Goal: Transaction & Acquisition: Purchase product/service

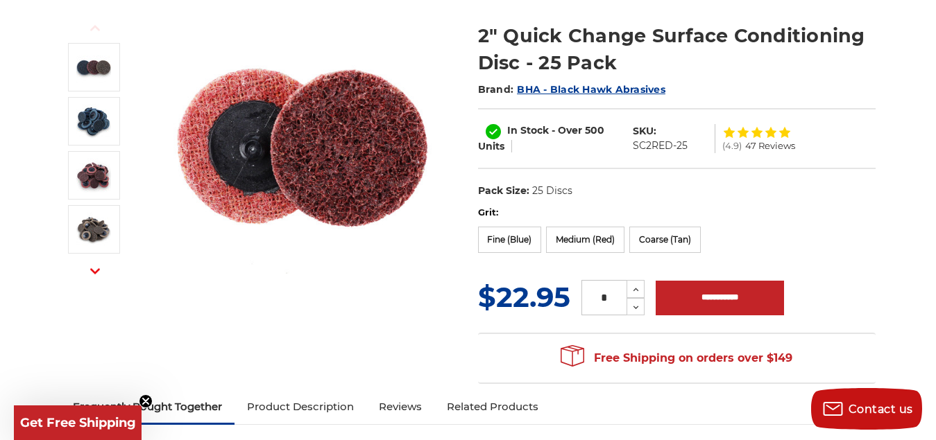
scroll to position [365, 0]
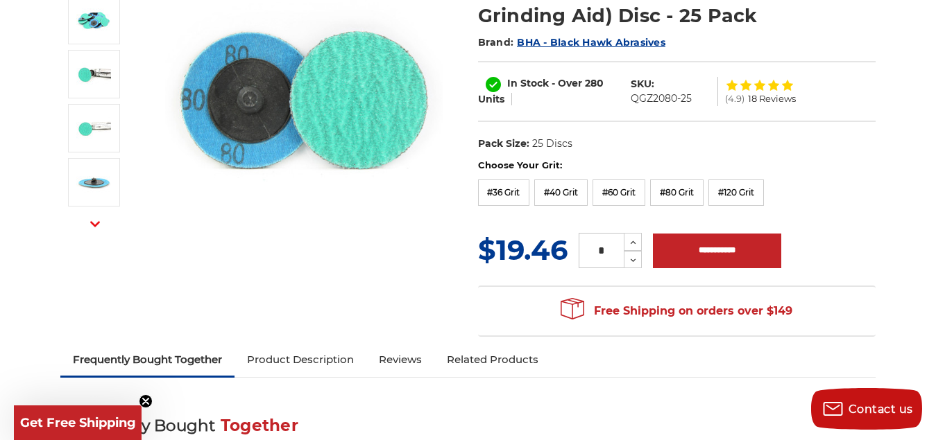
scroll to position [121, 0]
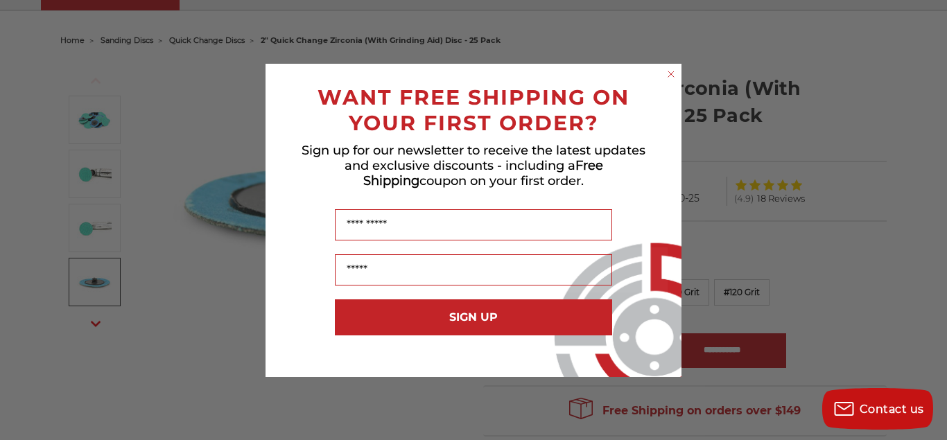
drag, startPoint x: 671, startPoint y: 74, endPoint x: 660, endPoint y: 76, distance: 11.3
click at [671, 74] on icon "Close dialog" at bounding box center [672, 74] width 6 height 6
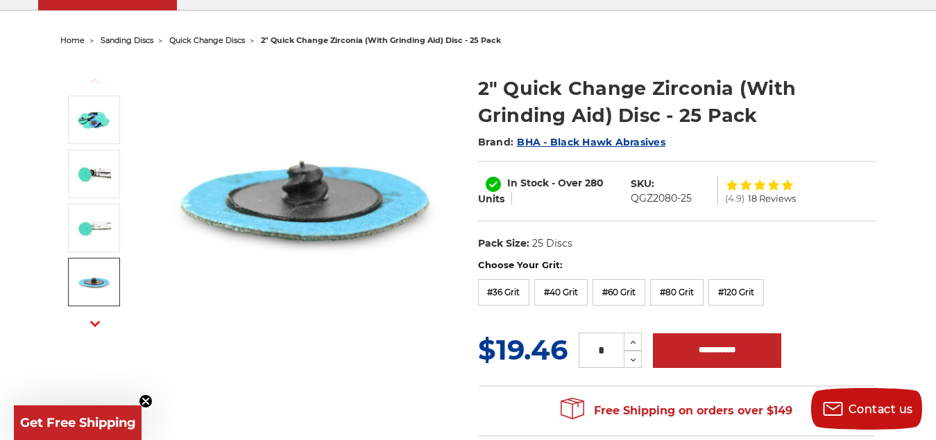
click at [94, 326] on icon "button" at bounding box center [95, 324] width 10 height 10
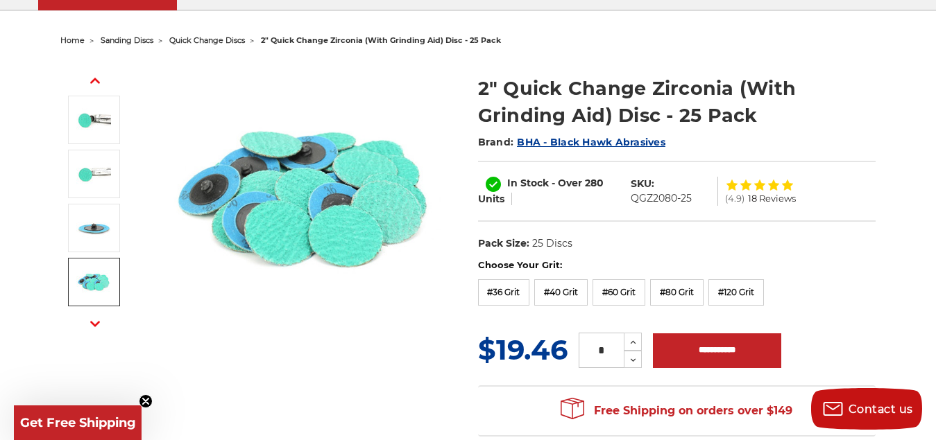
click at [91, 323] on icon "button" at bounding box center [95, 324] width 10 height 10
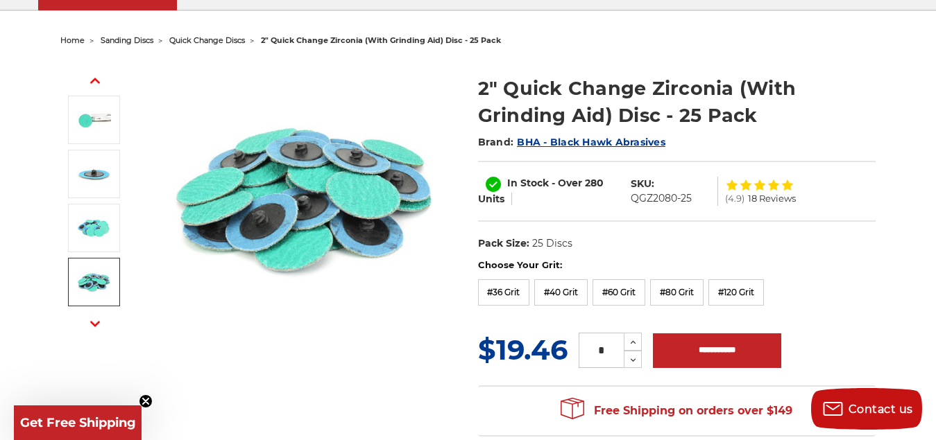
click at [96, 325] on use "button" at bounding box center [95, 324] width 10 height 6
click at [553, 291] on label "#40 Grit" at bounding box center [560, 293] width 53 height 26
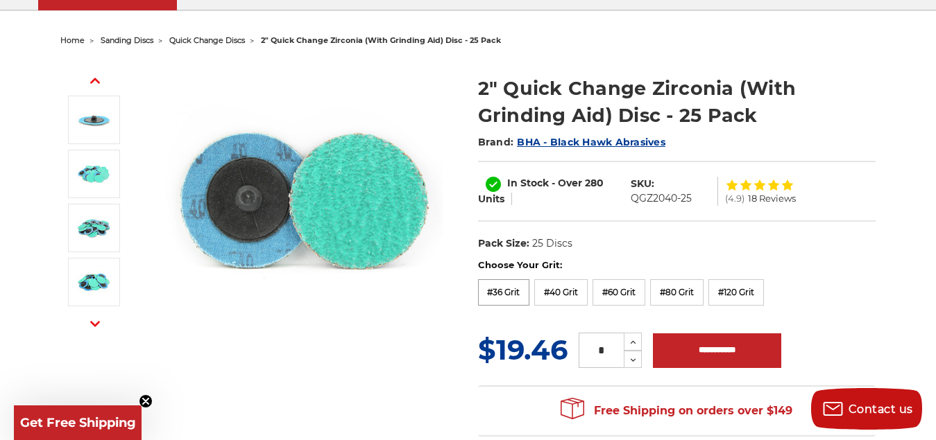
click at [501, 298] on label "#36 Grit" at bounding box center [504, 293] width 52 height 26
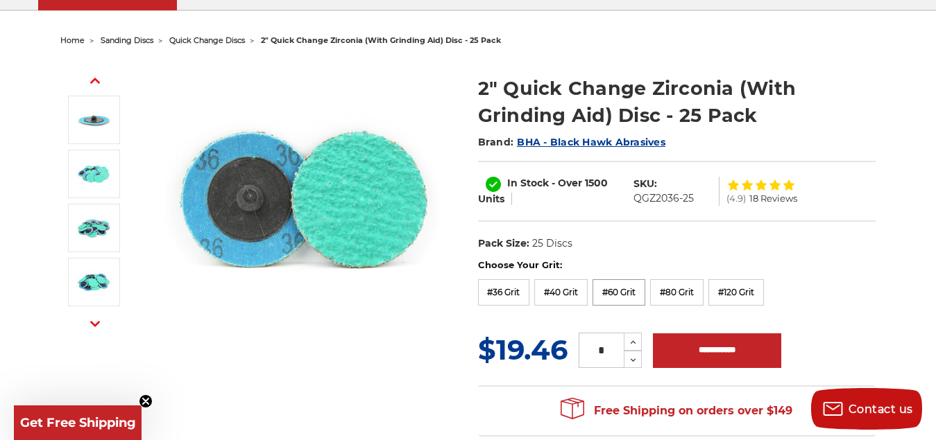
click at [620, 287] on label "#60 Grit" at bounding box center [618, 293] width 53 height 26
